Goal: Task Accomplishment & Management: Use online tool/utility

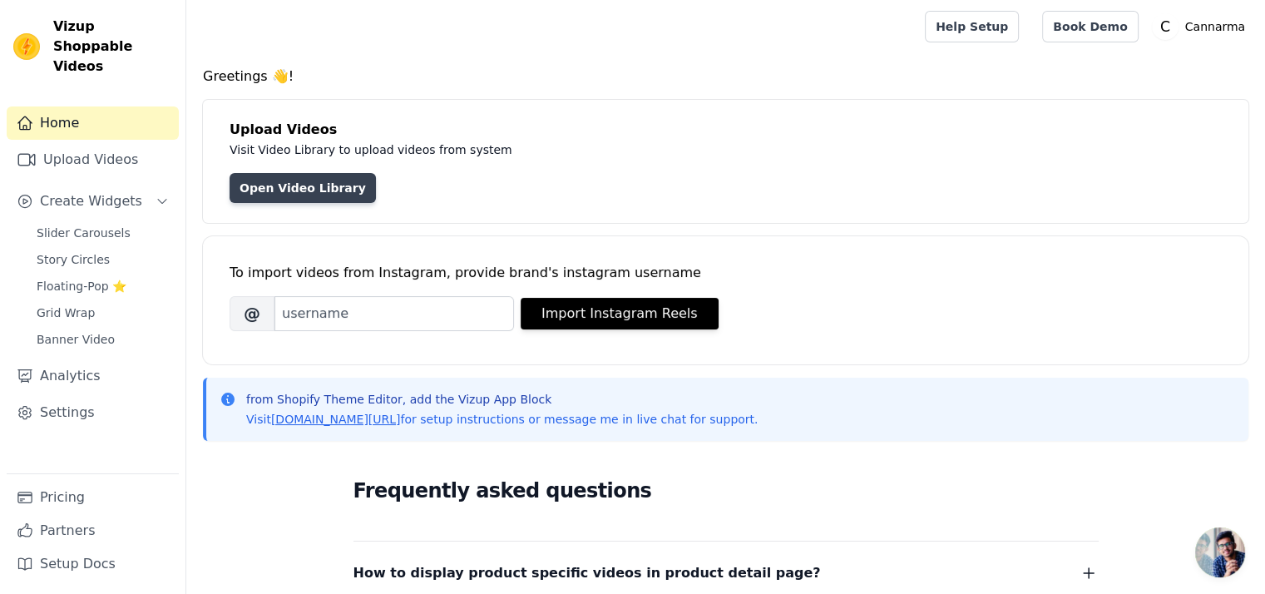
click at [289, 190] on link "Open Video Library" at bounding box center [303, 188] width 146 height 30
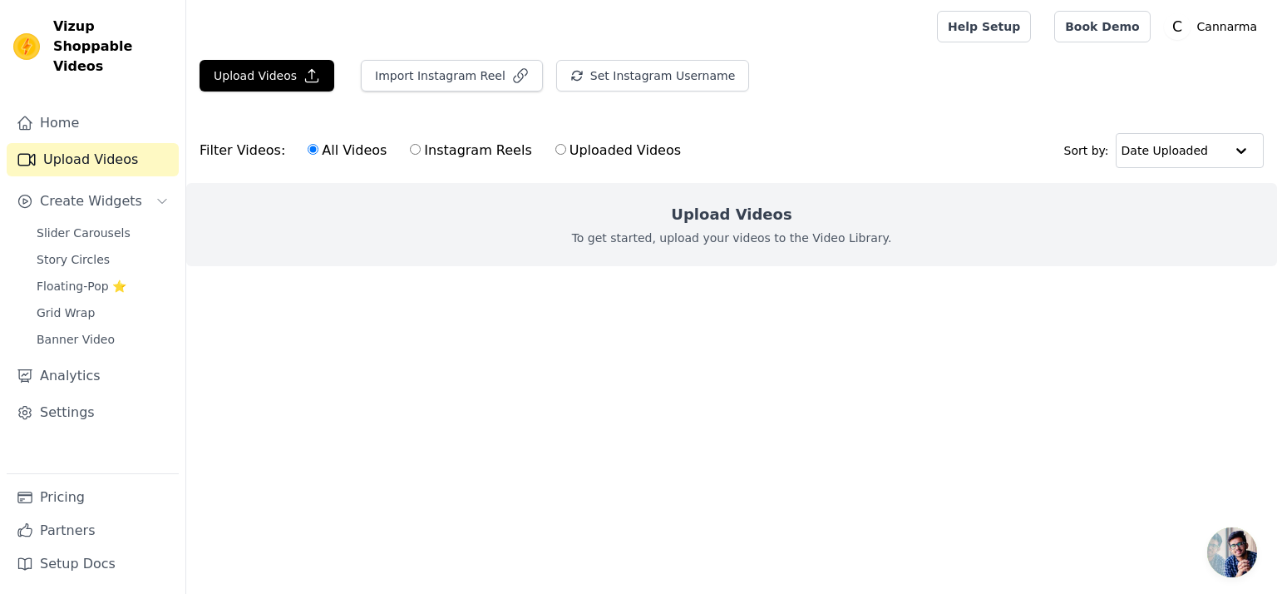
click at [607, 151] on label "Uploaded Videos" at bounding box center [618, 151] width 127 height 22
click at [566, 151] on input "Uploaded Videos" at bounding box center [560, 149] width 11 height 11
radio input "true"
click at [308, 153] on input "All Videos" at bounding box center [313, 149] width 11 height 11
radio input "true"
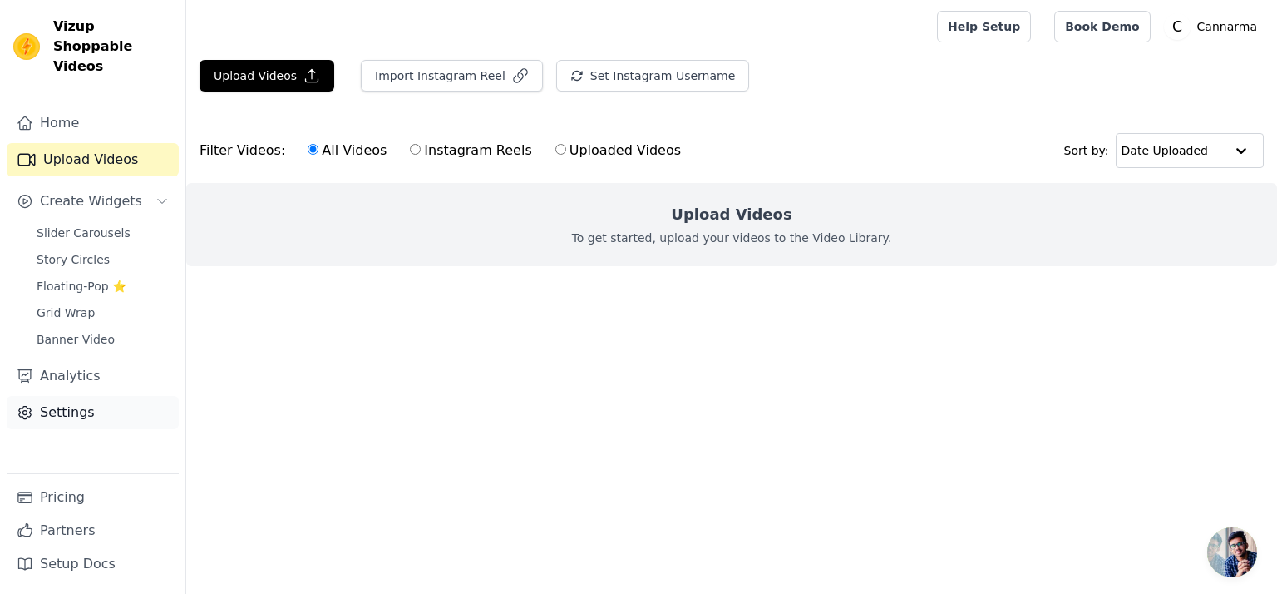
click at [96, 396] on link "Settings" at bounding box center [93, 412] width 172 height 33
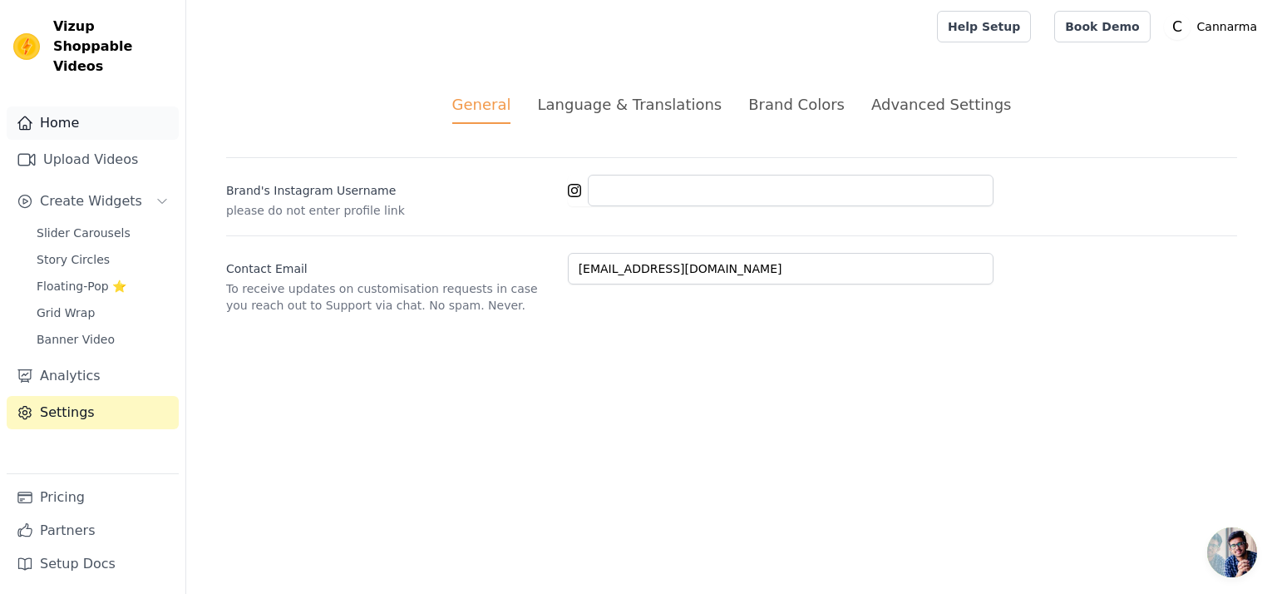
click at [79, 106] on link "Home" at bounding box center [93, 122] width 172 height 33
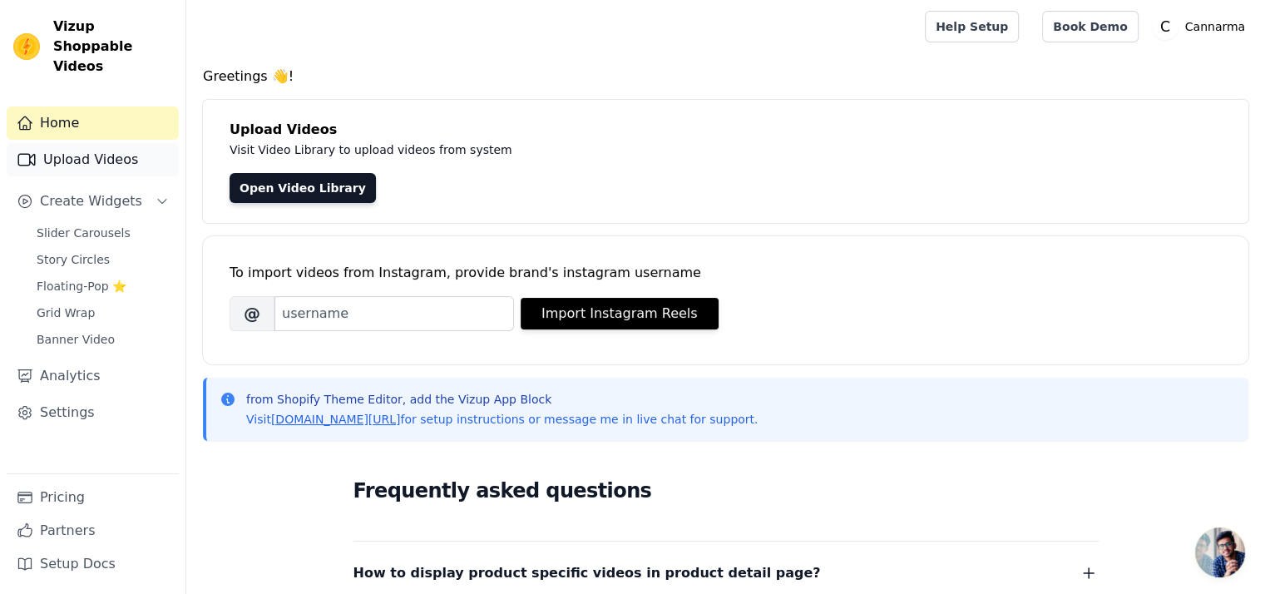
click at [90, 143] on link "Upload Videos" at bounding box center [93, 159] width 172 height 33
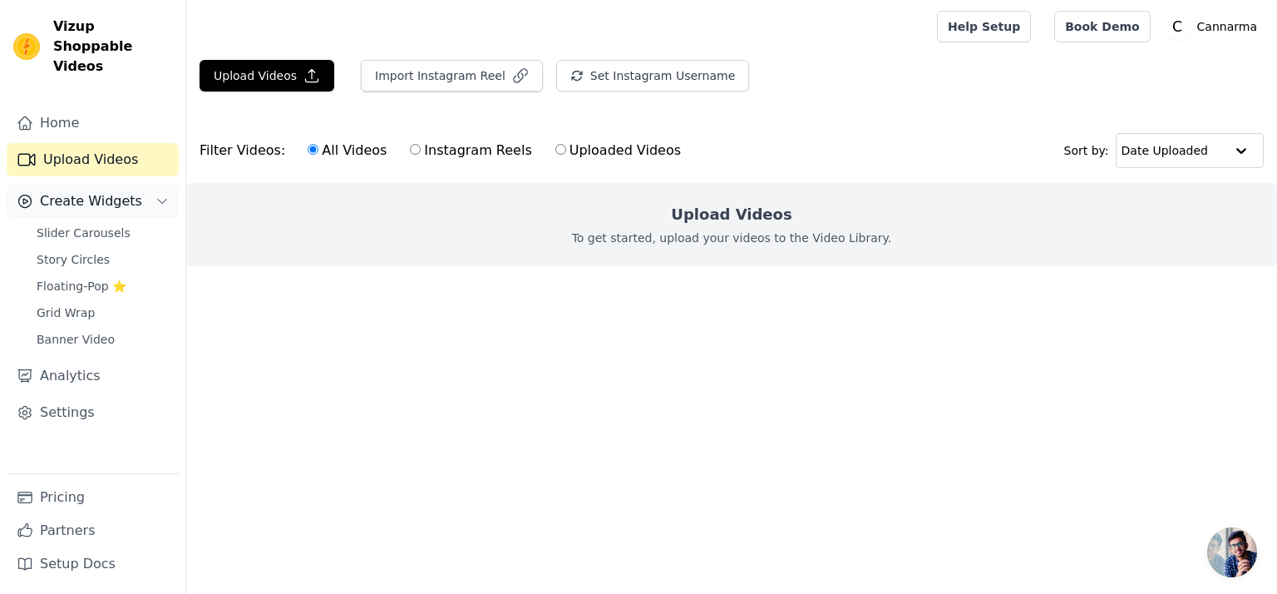
click at [161, 195] on icon "Sidebar" at bounding box center [161, 201] width 13 height 13
click at [116, 225] on span "Slider Carousels" at bounding box center [84, 233] width 94 height 17
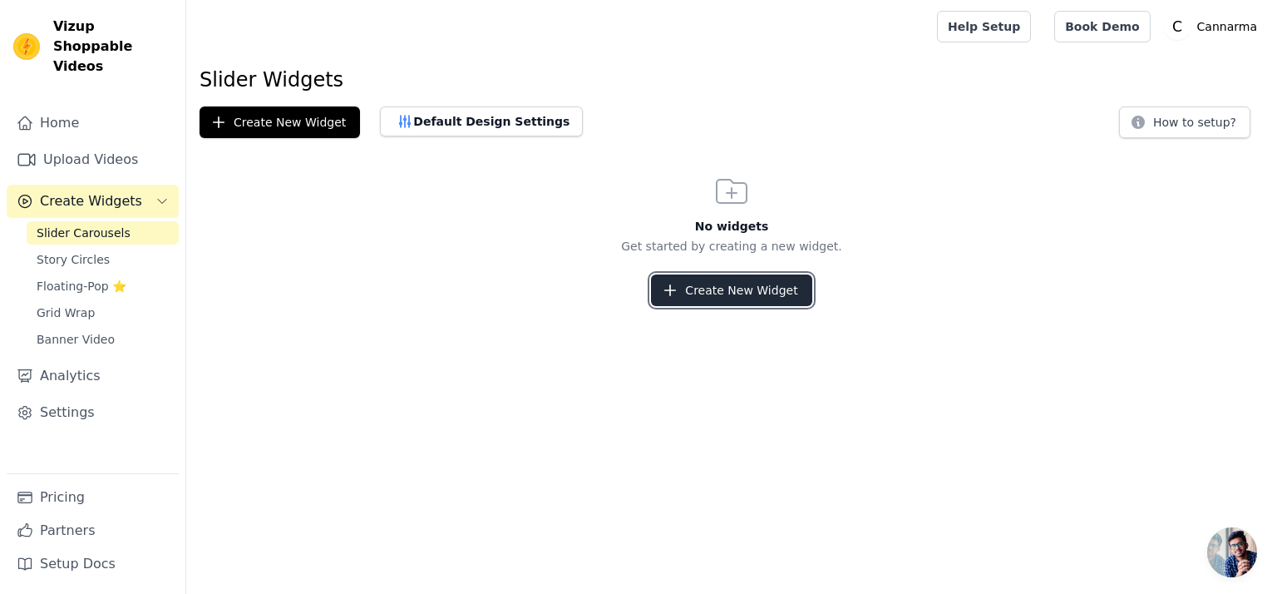
click at [686, 294] on button "Create New Widget" at bounding box center [731, 290] width 160 height 32
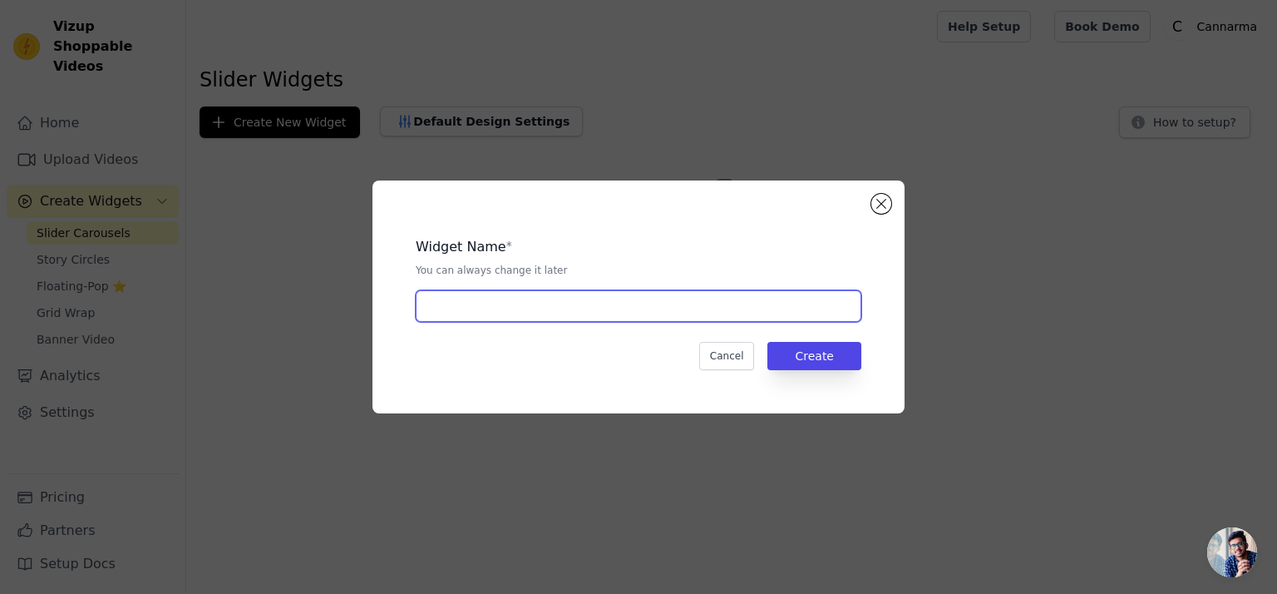
click at [657, 300] on input "text" at bounding box center [639, 306] width 446 height 32
type input "Shop and"
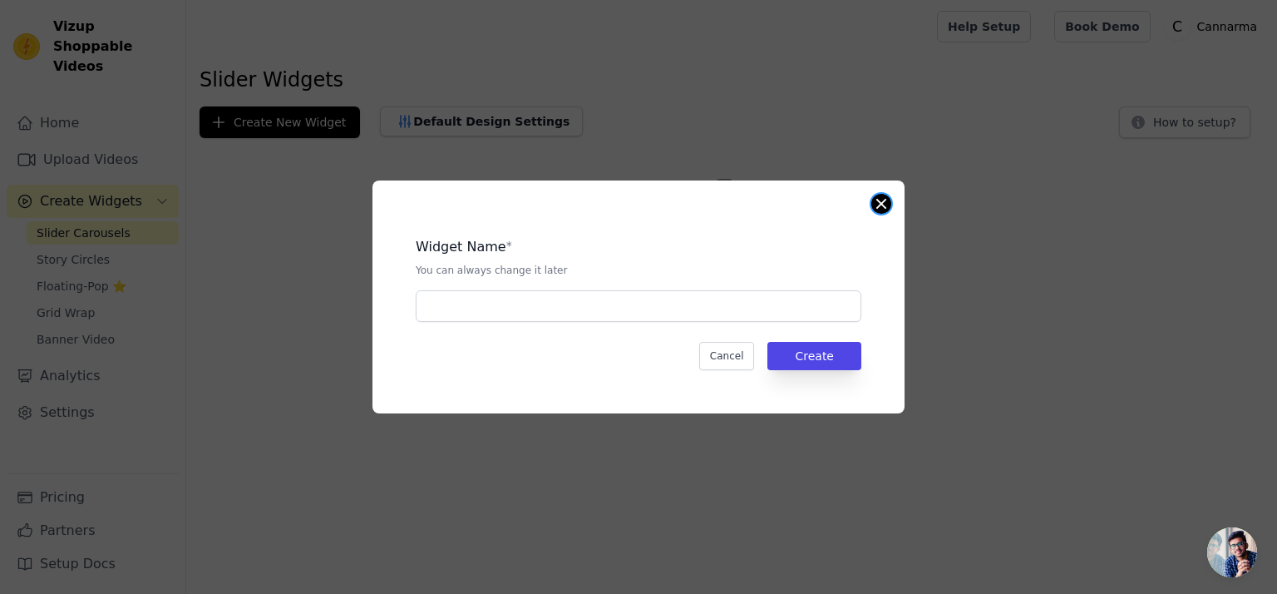
click at [878, 205] on button "Close modal" at bounding box center [881, 204] width 20 height 20
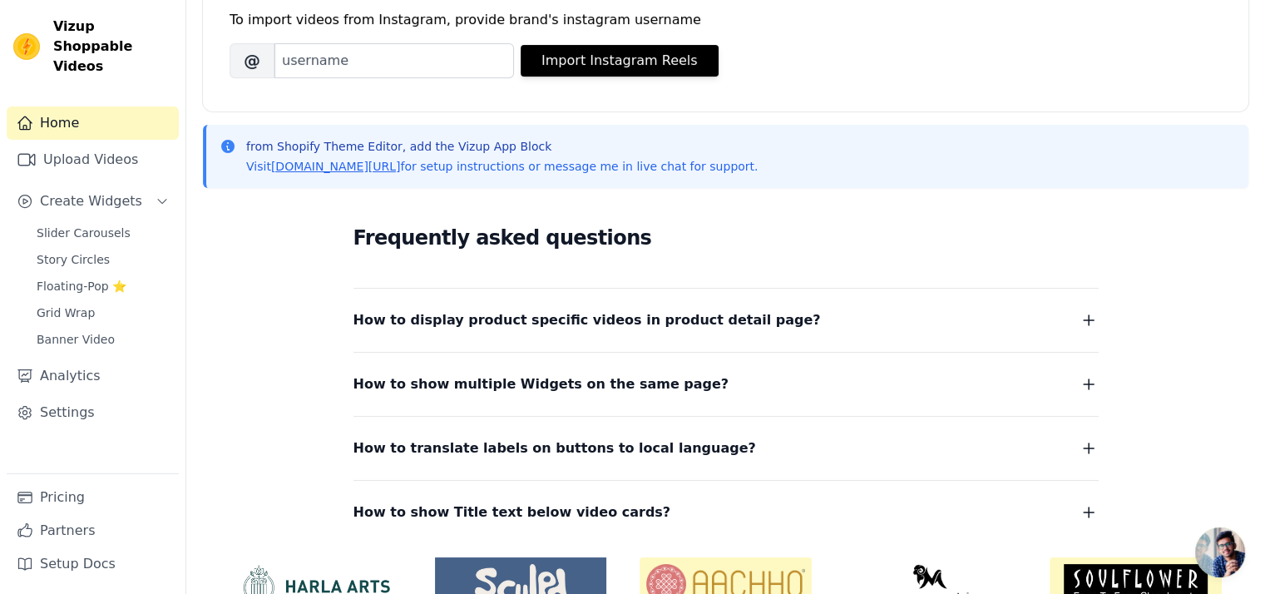
scroll to position [338, 0]
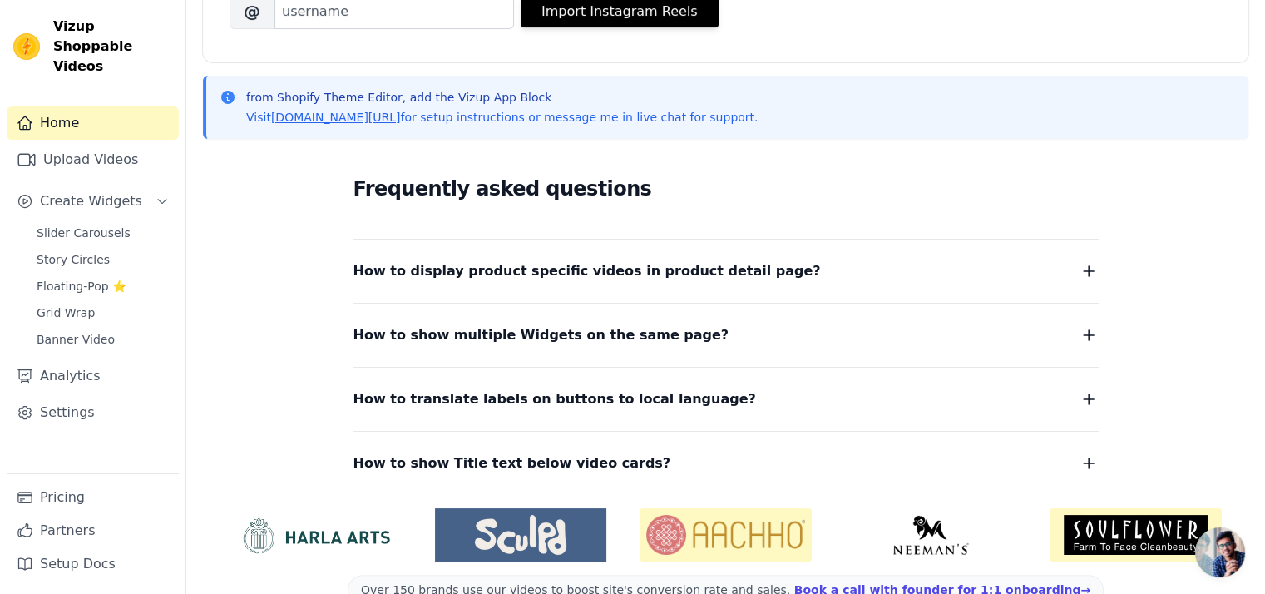
scroll to position [338, 0]
